Goal: Find specific page/section: Find specific page/section

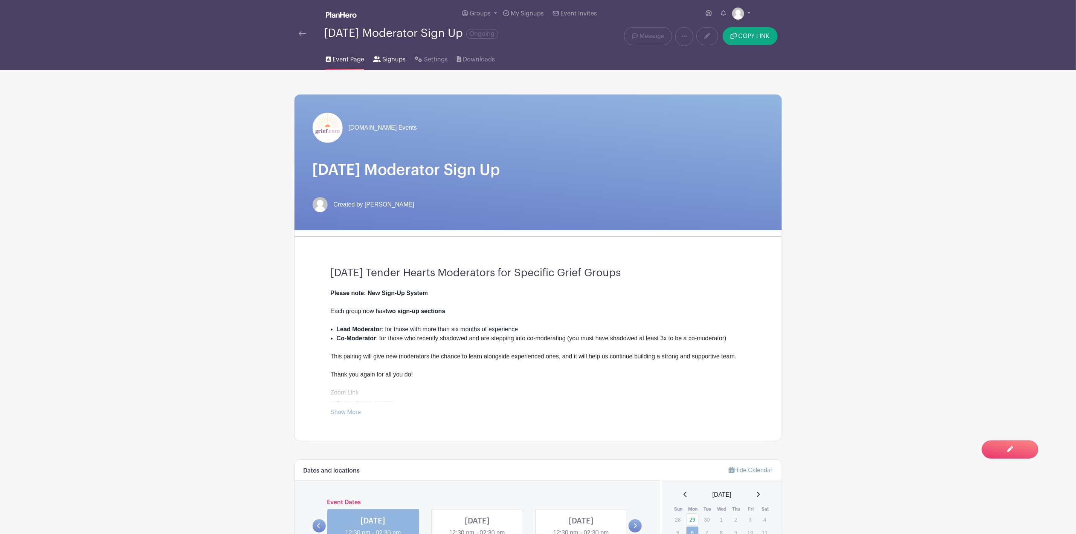
click at [388, 58] on span "Signups" at bounding box center [393, 59] width 23 height 9
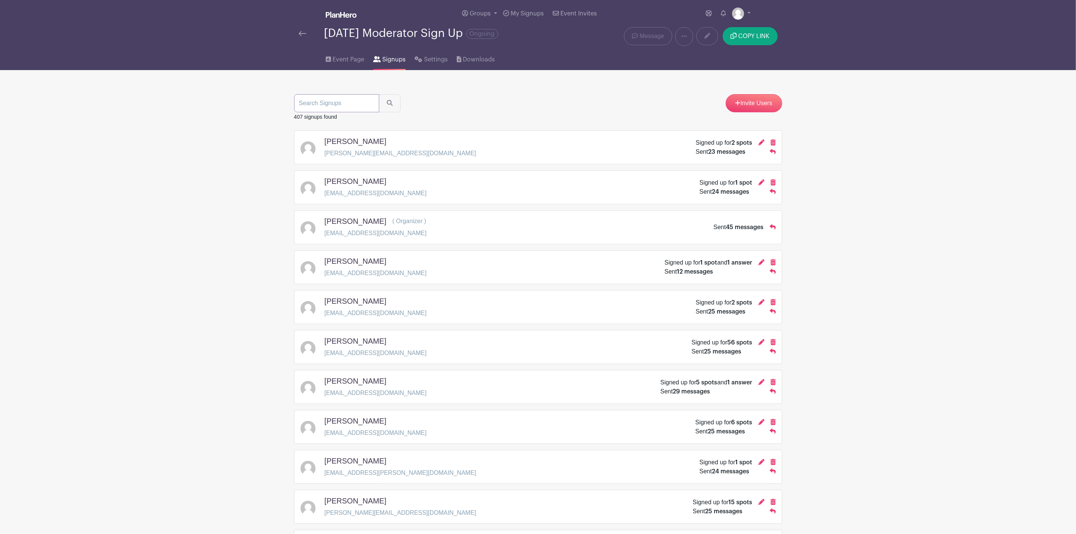
paste input "[EMAIL_ADDRESS][DOMAIN_NAME]"
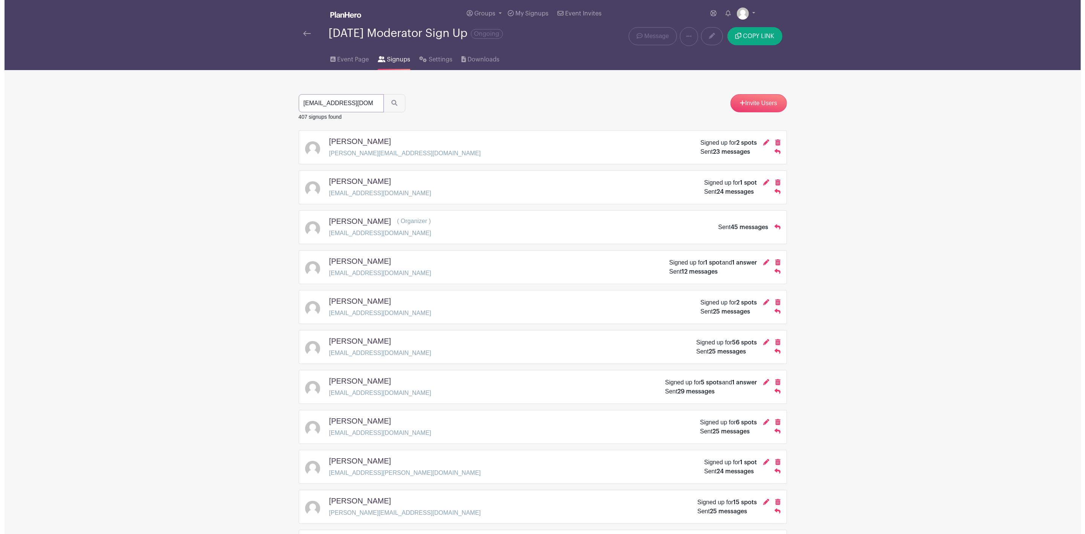
scroll to position [0, 9]
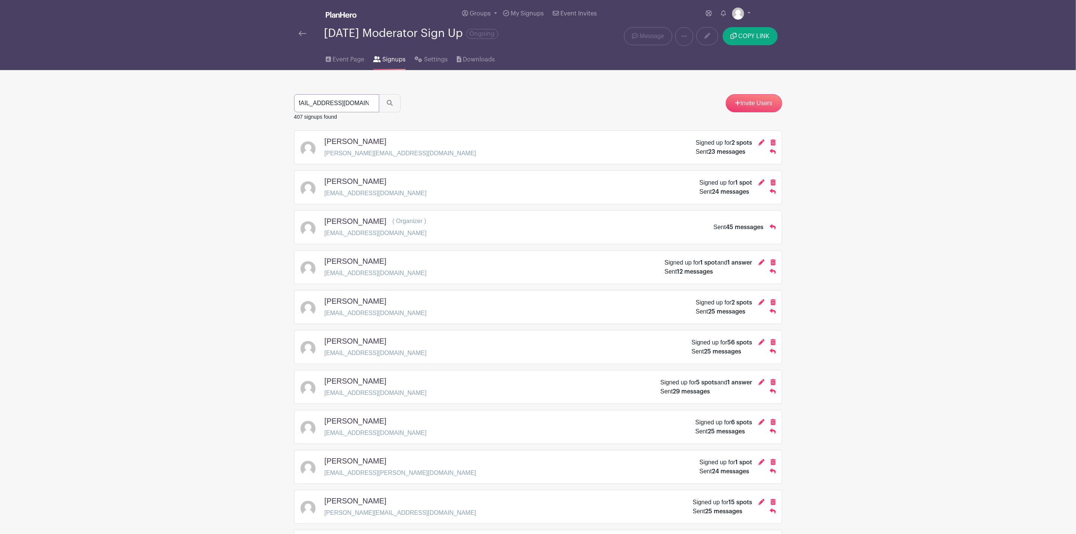
type input "[EMAIL_ADDRESS][DOMAIN_NAME]"
click at [379, 94] on button "submit" at bounding box center [390, 103] width 22 height 18
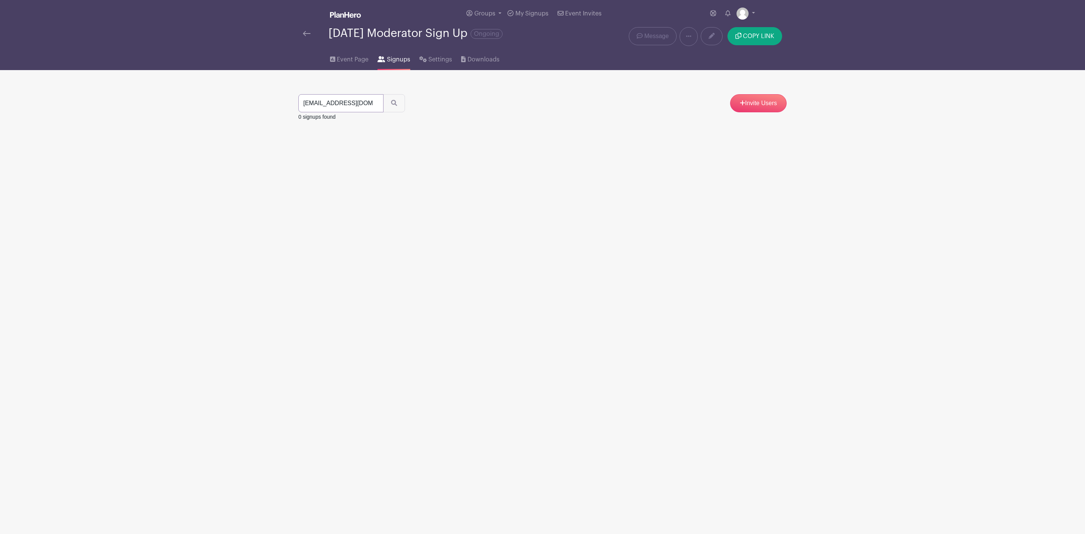
click at [315, 105] on input "[EMAIL_ADDRESS][DOMAIN_NAME]" at bounding box center [340, 103] width 85 height 18
type input "[EMAIL_ADDRESS][DOMAIN_NAME]"
click at [393, 106] on icon "submit" at bounding box center [394, 103] width 6 height 6
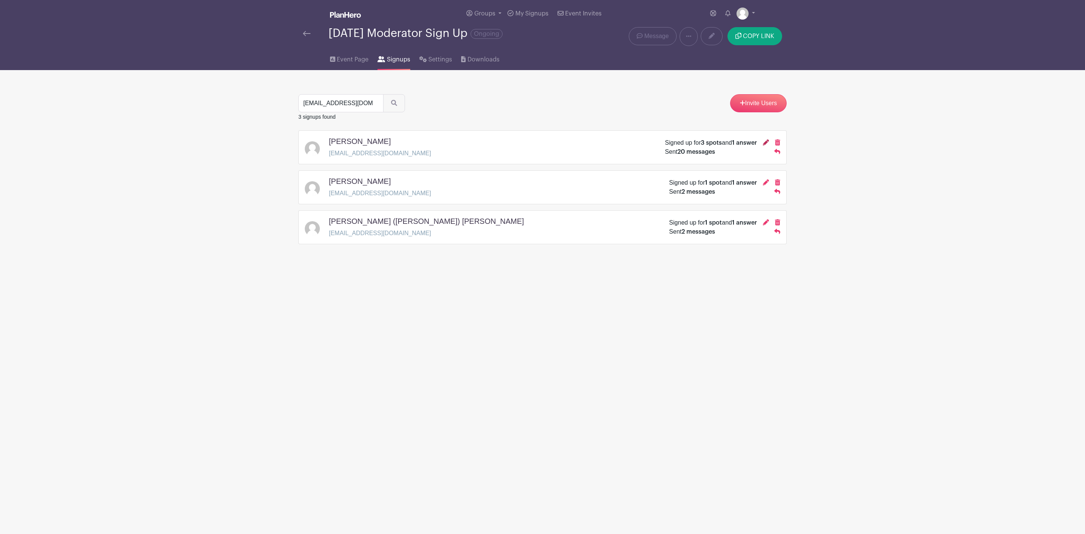
click at [766, 145] on icon at bounding box center [766, 142] width 6 height 6
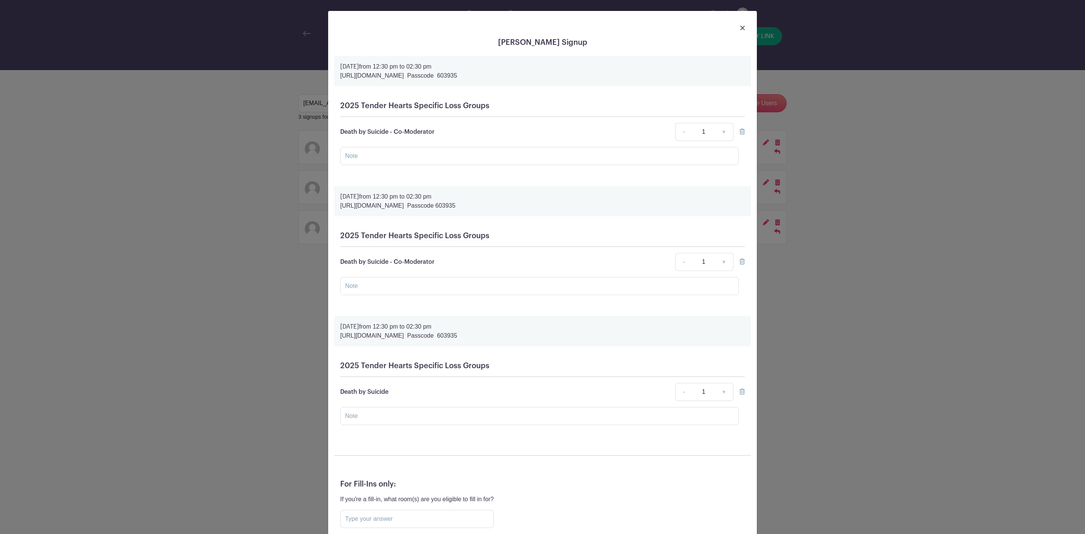
click at [740, 30] on img at bounding box center [742, 28] width 5 height 5
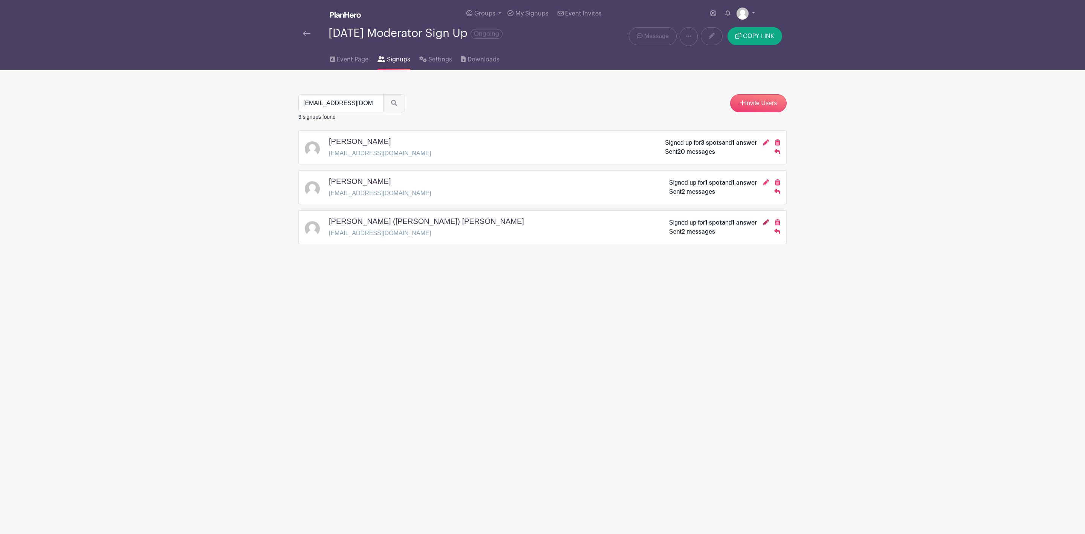
click at [764, 225] on icon at bounding box center [766, 222] width 6 height 6
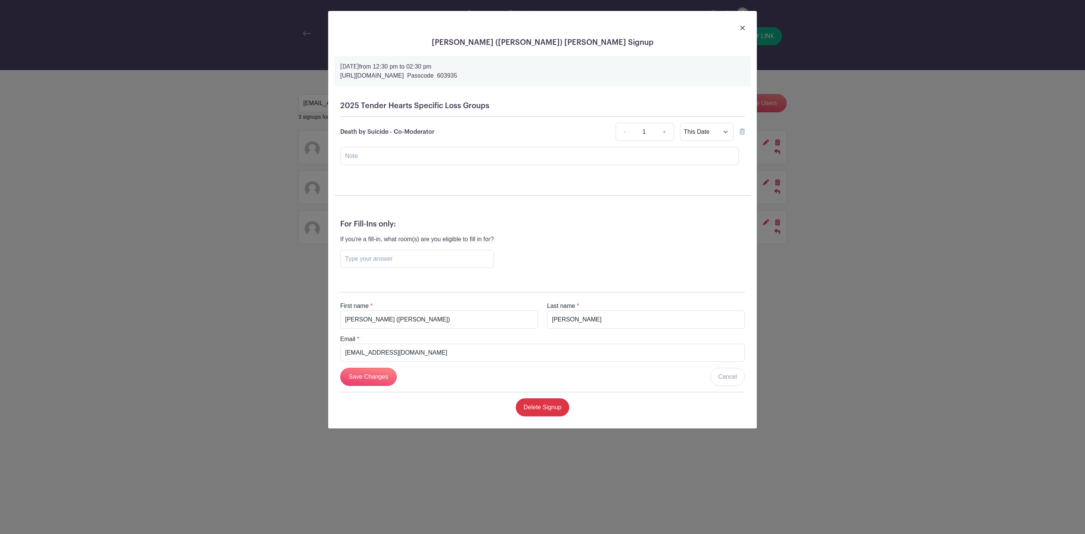
drag, startPoint x: 741, startPoint y: 25, endPoint x: 722, endPoint y: 32, distance: 20.4
click at [741, 25] on link at bounding box center [742, 27] width 5 height 9
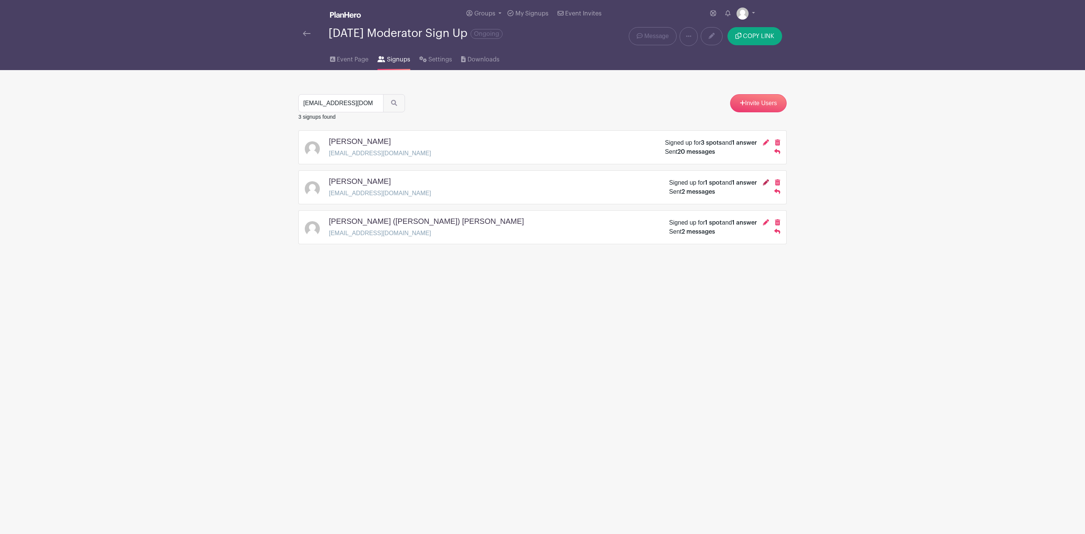
click at [763, 185] on icon at bounding box center [766, 182] width 6 height 6
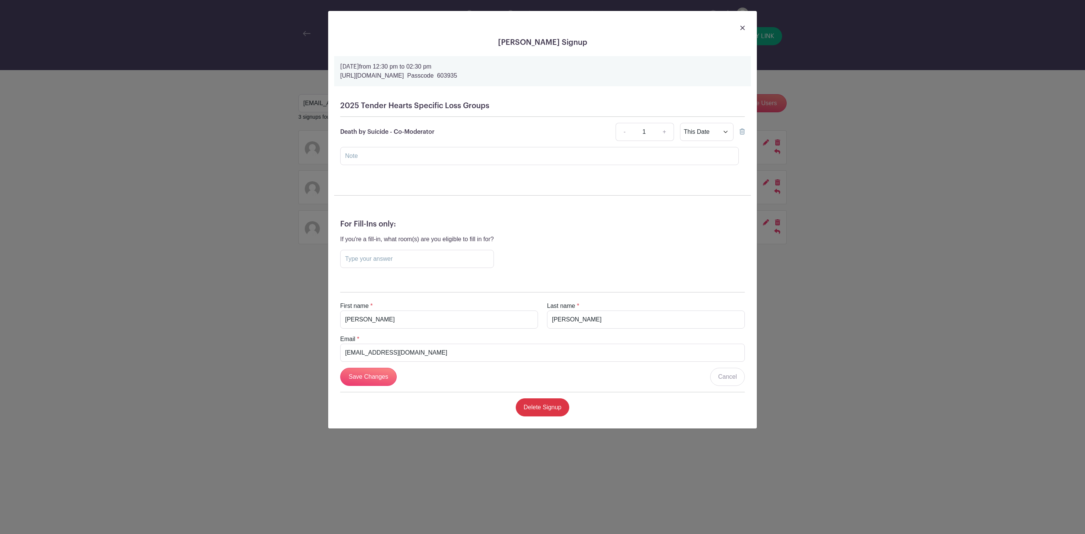
click at [745, 27] on div at bounding box center [542, 27] width 417 height 21
click at [740, 27] on img at bounding box center [742, 28] width 5 height 5
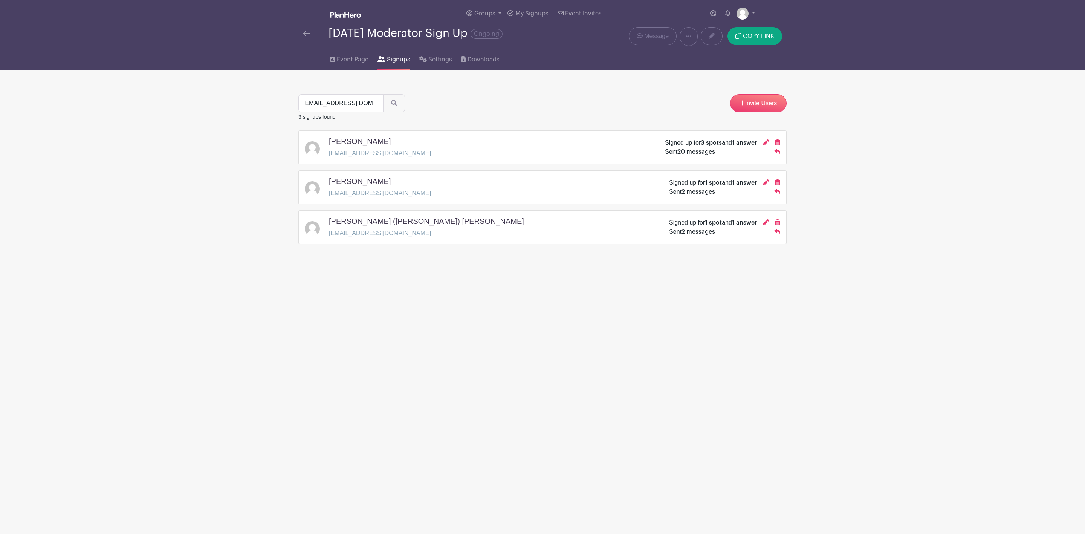
drag, startPoint x: 766, startPoint y: 226, endPoint x: 743, endPoint y: 226, distance: 22.6
click at [766, 225] on icon at bounding box center [766, 222] width 6 height 6
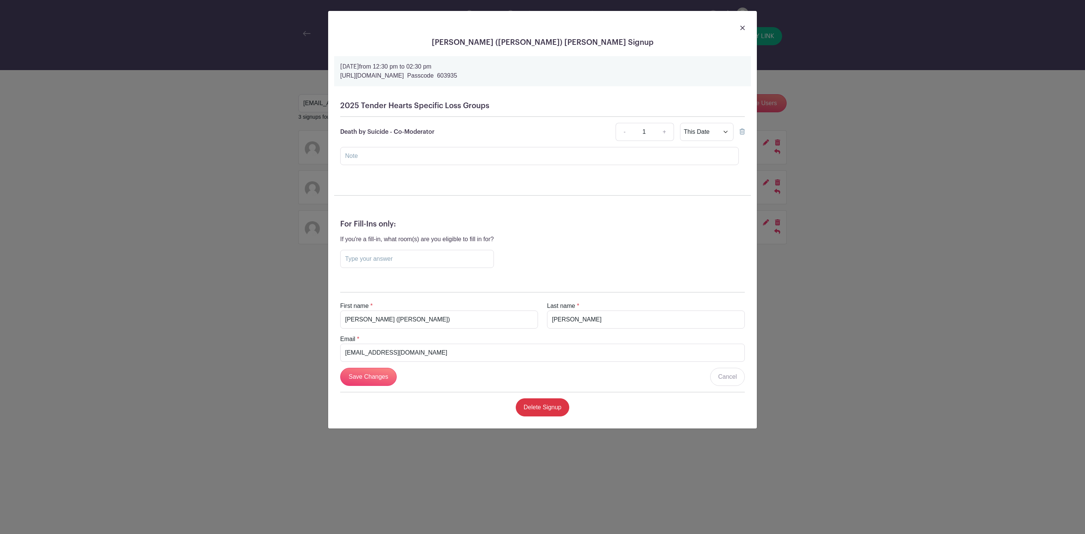
drag, startPoint x: 746, startPoint y: 25, endPoint x: 740, endPoint y: 27, distance: 5.6
click at [745, 26] on div at bounding box center [542, 27] width 417 height 21
click at [739, 27] on div at bounding box center [542, 27] width 417 height 21
click at [896, 417] on div "[PERSON_NAME] ([PERSON_NAME]) [PERSON_NAME] Signup [DATE] 12:30 pm to 02:30 pm …" at bounding box center [542, 267] width 1085 height 534
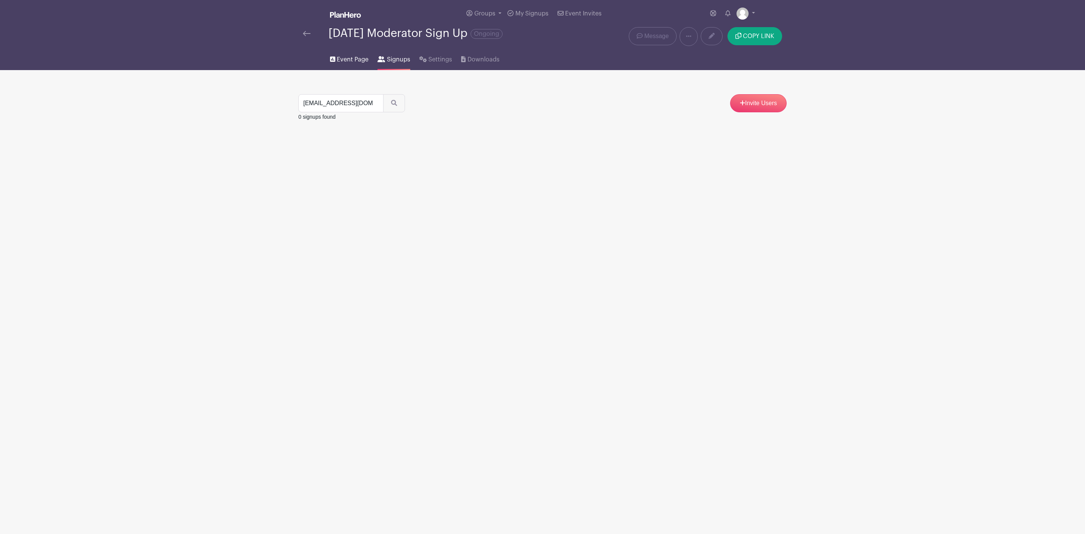
click at [342, 56] on span "Event Page" at bounding box center [353, 59] width 32 height 9
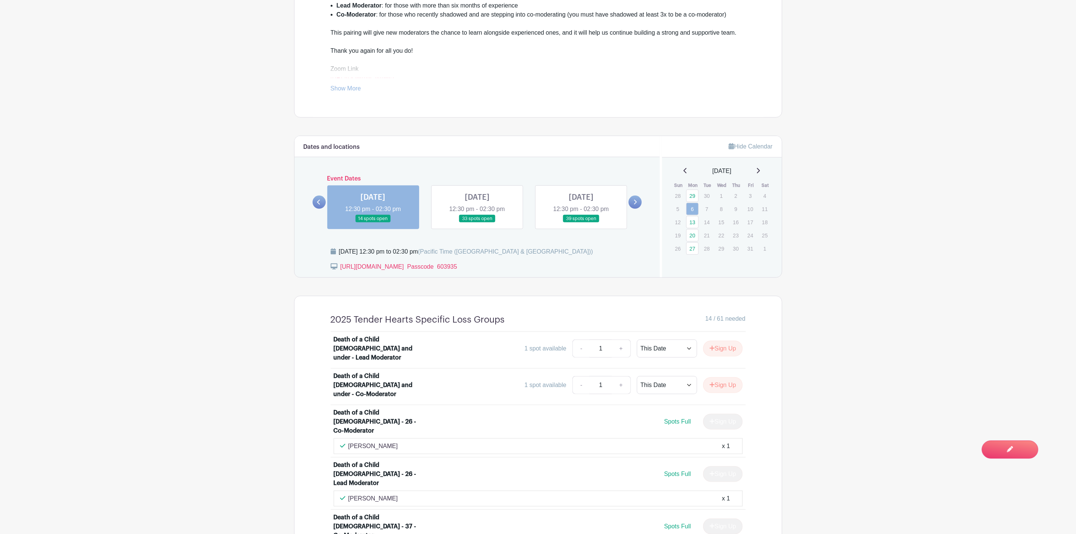
scroll to position [282, 0]
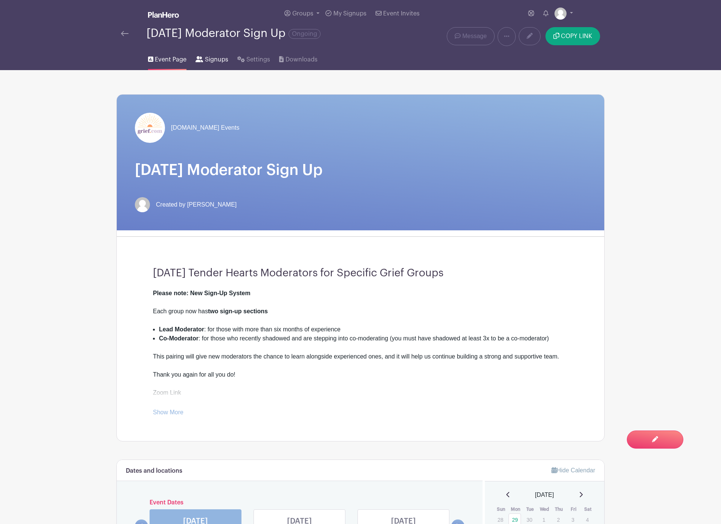
click at [208, 58] on span "Signups" at bounding box center [216, 59] width 23 height 9
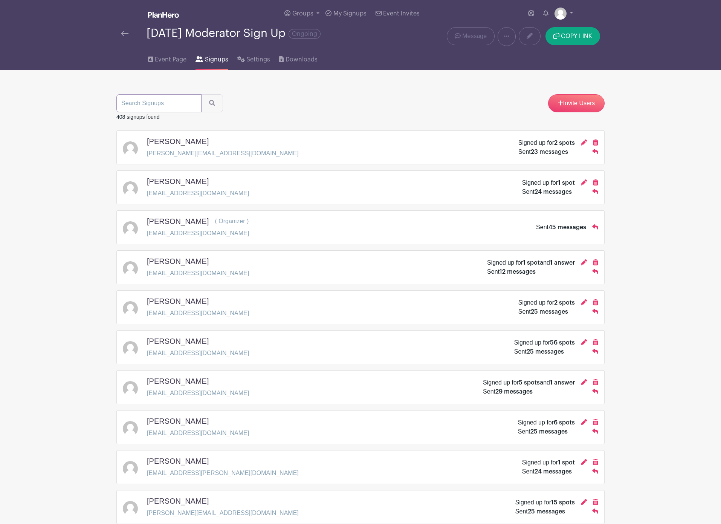
drag, startPoint x: 158, startPoint y: 103, endPoint x: 158, endPoint y: 108, distance: 5.3
click at [158, 108] on input "search" at bounding box center [158, 103] width 85 height 18
type input "p"
type input "Pami"
click at [201, 94] on button "submit" at bounding box center [212, 103] width 22 height 18
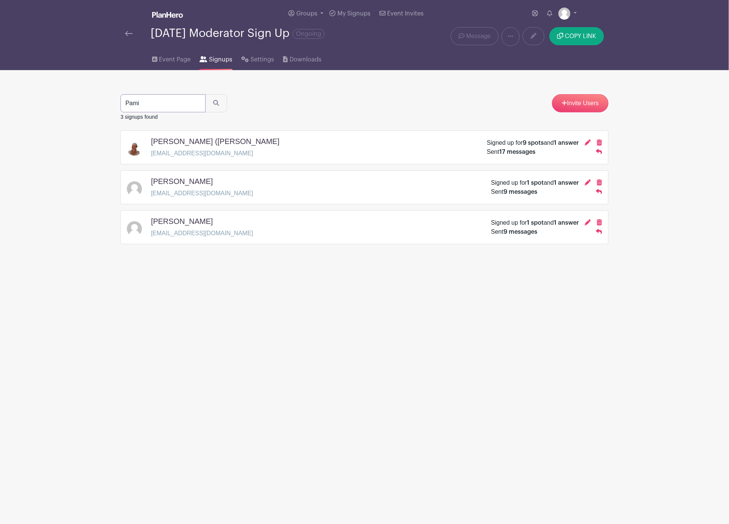
click at [155, 105] on input "Pami" at bounding box center [163, 103] width 85 height 18
type input "P"
